Goal: Transaction & Acquisition: Purchase product/service

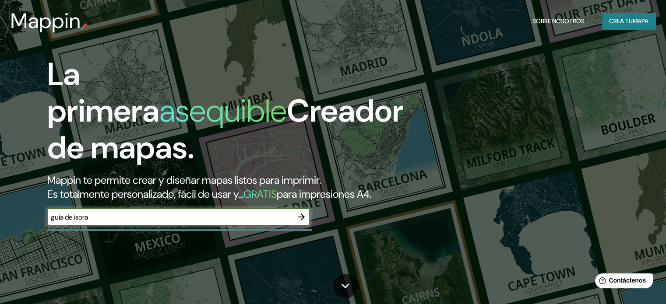
drag, startPoint x: 161, startPoint y: 226, endPoint x: 25, endPoint y: 233, distance: 136.8
click at [25, 233] on div "La primera asequible Creador de mapas. Mappin te permite crear y diseñar mapas …" at bounding box center [214, 145] width 400 height 179
type input "[GEOGRAPHIC_DATA]"
click at [299, 222] on icon "button" at bounding box center [301, 217] width 11 height 11
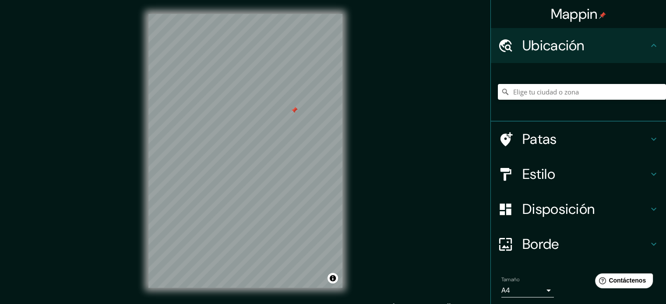
drag, startPoint x: 215, startPoint y: 100, endPoint x: 242, endPoint y: 139, distance: 46.9
click at [291, 114] on div at bounding box center [294, 110] width 7 height 7
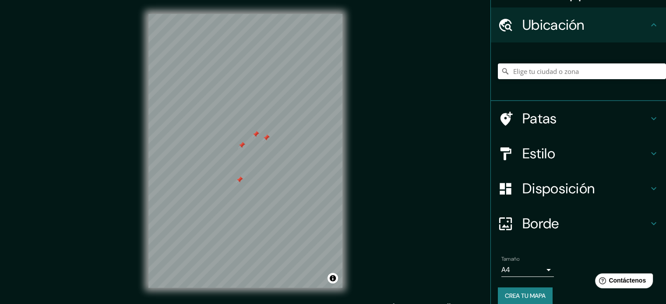
scroll to position [30, 0]
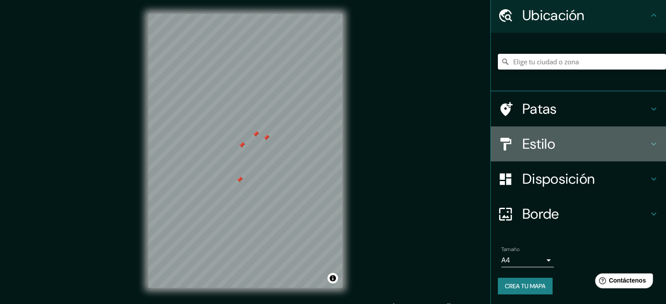
click at [511, 141] on div at bounding box center [510, 144] width 25 height 15
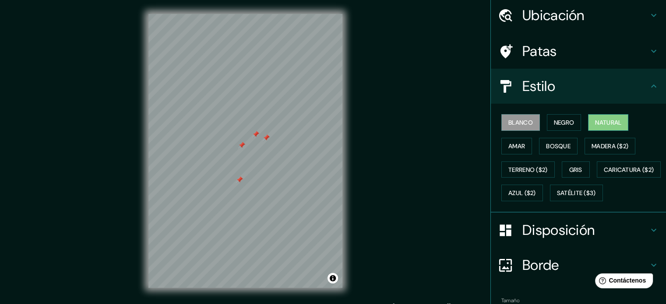
click at [595, 126] on font "Natural" at bounding box center [608, 122] width 26 height 11
click at [508, 149] on font "Amar" at bounding box center [516, 146] width 17 height 11
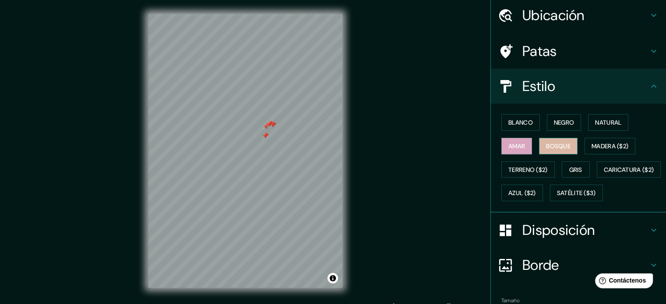
click at [547, 148] on font "Bosque" at bounding box center [558, 146] width 25 height 8
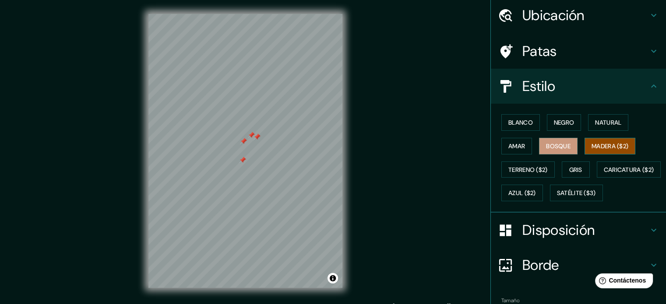
click at [617, 148] on font "Madera ($2)" at bounding box center [610, 146] width 37 height 8
click at [525, 162] on button "Terreno ($2)" at bounding box center [527, 170] width 53 height 17
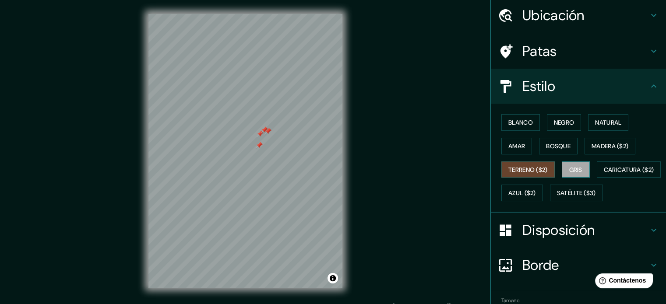
click at [578, 162] on button "Gris" at bounding box center [576, 170] width 28 height 17
click at [604, 174] on font "Caricatura ($2)" at bounding box center [629, 170] width 50 height 8
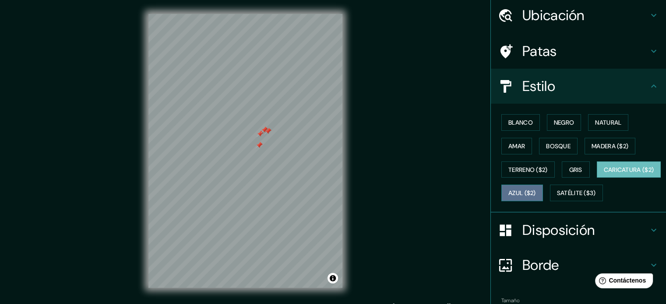
click at [543, 195] on button "Azul ($2)" at bounding box center [522, 193] width 42 height 17
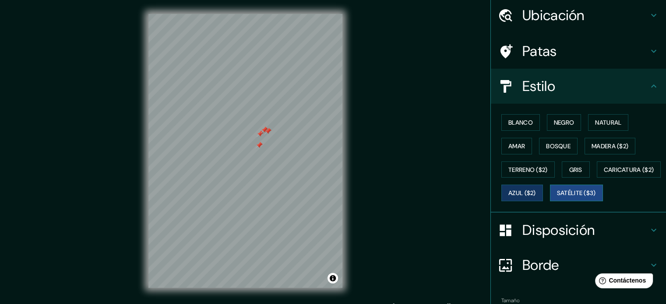
click at [557, 197] on font "Satélite ($3)" at bounding box center [576, 194] width 39 height 8
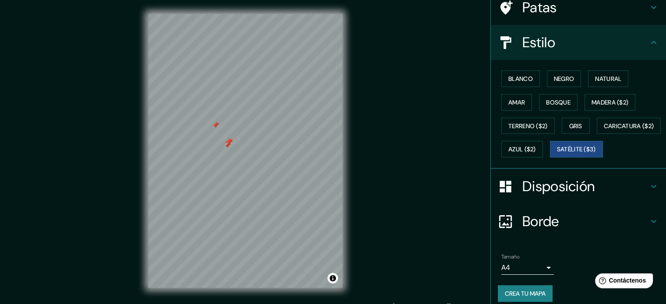
click at [541, 192] on ul "Ubicación Patas Estilo Blanco Negro Natural [PERSON_NAME] ($2) Terreno ($2) Gri…" at bounding box center [578, 133] width 175 height 359
click at [543, 196] on font "Disposición" at bounding box center [558, 186] width 72 height 18
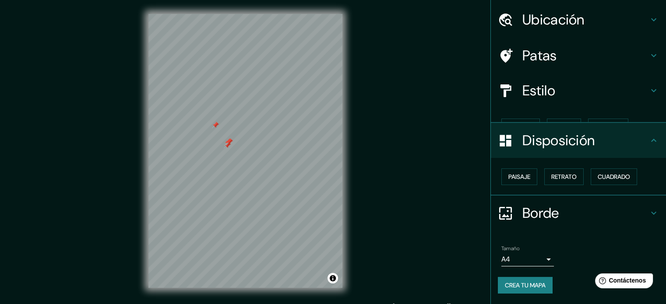
scroll to position [11, 0]
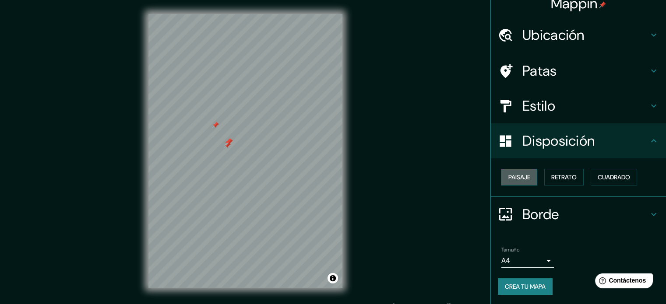
click at [518, 179] on font "Paisaje" at bounding box center [519, 177] width 22 height 8
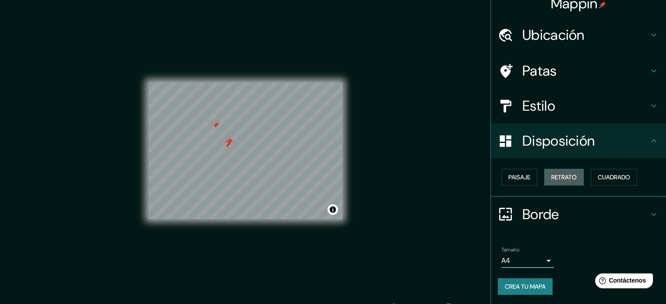
click at [578, 183] on button "Retrato" at bounding box center [563, 177] width 39 height 17
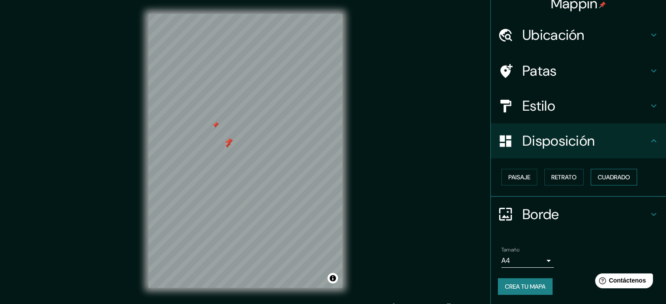
click at [610, 176] on font "Cuadrado" at bounding box center [614, 177] width 32 height 8
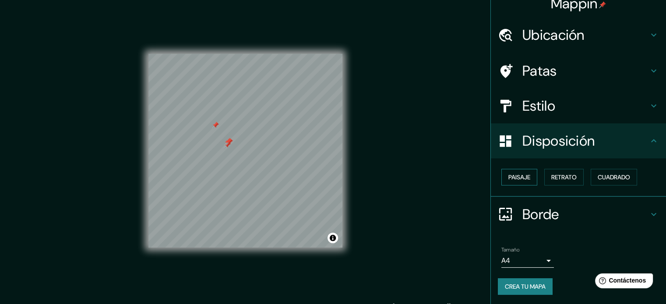
click at [508, 175] on font "Paisaje" at bounding box center [519, 177] width 22 height 8
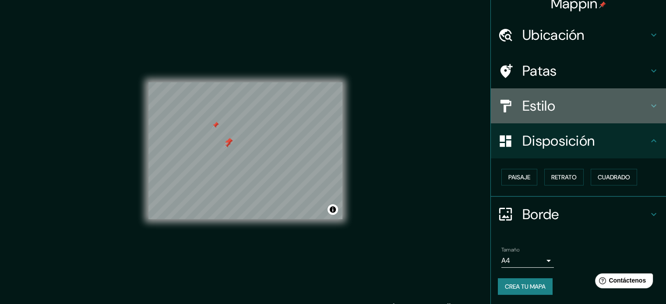
click at [529, 108] on font "Estilo" at bounding box center [538, 106] width 33 height 18
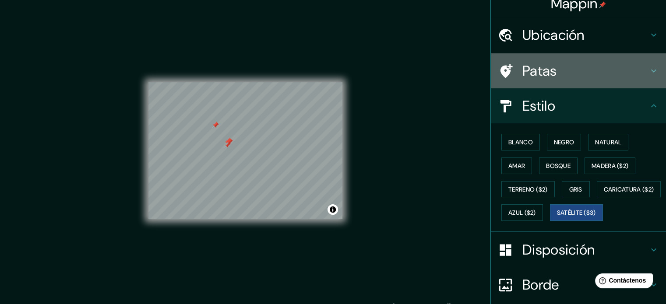
click at [542, 67] on font "Patas" at bounding box center [539, 71] width 35 height 18
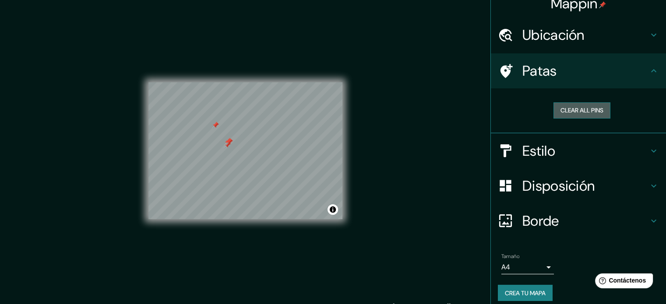
click at [574, 108] on button "Clear all pins" at bounding box center [581, 110] width 57 height 16
click at [565, 149] on h4 "Estilo" at bounding box center [585, 151] width 126 height 18
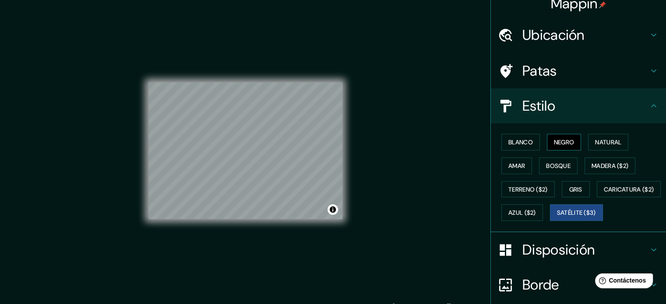
click at [557, 138] on font "Negro" at bounding box center [564, 142] width 21 height 8
click at [598, 140] on font "Natural" at bounding box center [608, 142] width 26 height 8
click at [557, 217] on font "Satélite ($3)" at bounding box center [576, 213] width 39 height 8
click at [546, 166] on font "Bosque" at bounding box center [558, 166] width 25 height 8
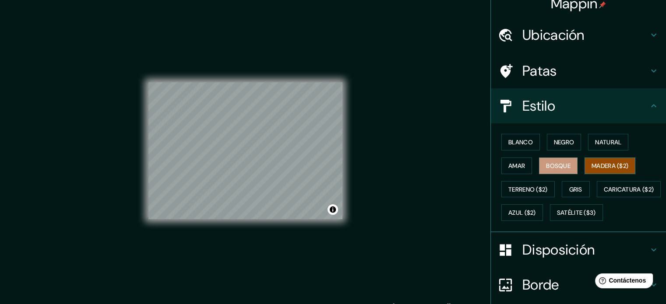
click at [599, 162] on font "Madera ($2)" at bounding box center [610, 166] width 37 height 8
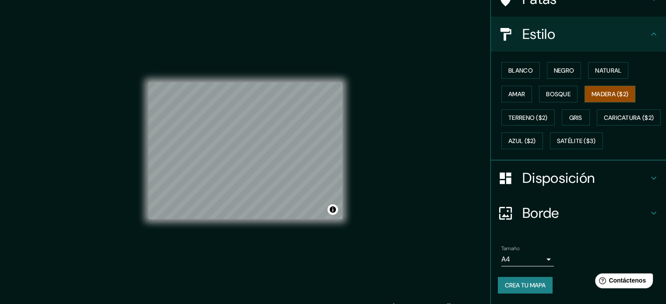
click at [545, 211] on font "Borde" at bounding box center [540, 213] width 37 height 18
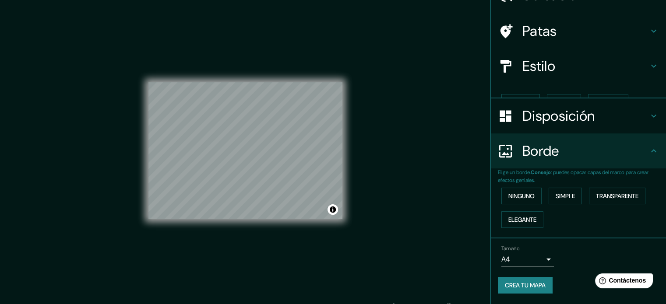
scroll to position [35, 0]
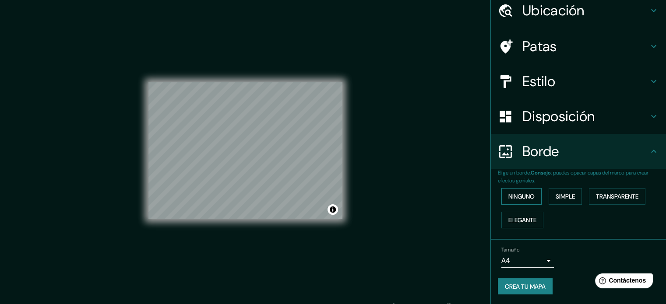
click at [529, 196] on font "Ninguno" at bounding box center [521, 197] width 26 height 8
click at [565, 196] on font "Simple" at bounding box center [565, 197] width 19 height 8
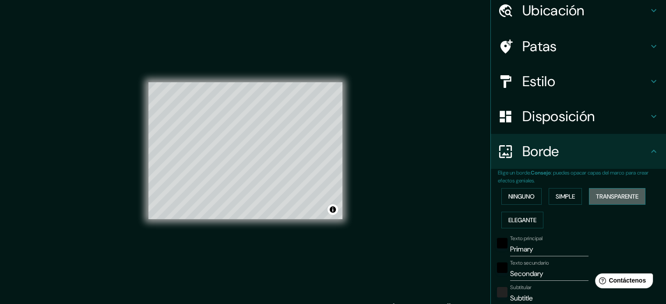
click at [608, 197] on font "Transparente" at bounding box center [617, 197] width 42 height 8
click at [427, 176] on div "Mappin Ubicación Patas Estilo Disposición Borde Elige un borde. Consejo : puede…" at bounding box center [333, 158] width 666 height 316
